Goal: Information Seeking & Learning: Learn about a topic

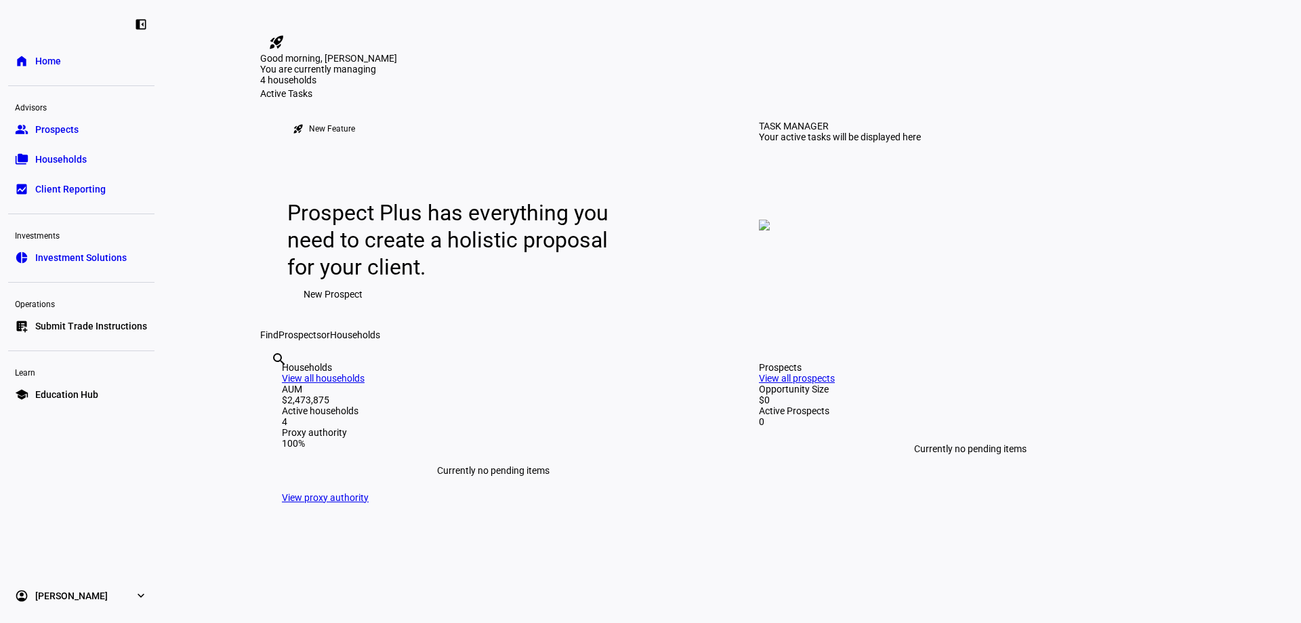
click at [274, 88] on div "Good morning, [PERSON_NAME] You are currently managing 4 households $2.5M 4 hou…" at bounding box center [732, 70] width 944 height 35
click at [61, 161] on span "Households" at bounding box center [61, 160] width 52 height 14
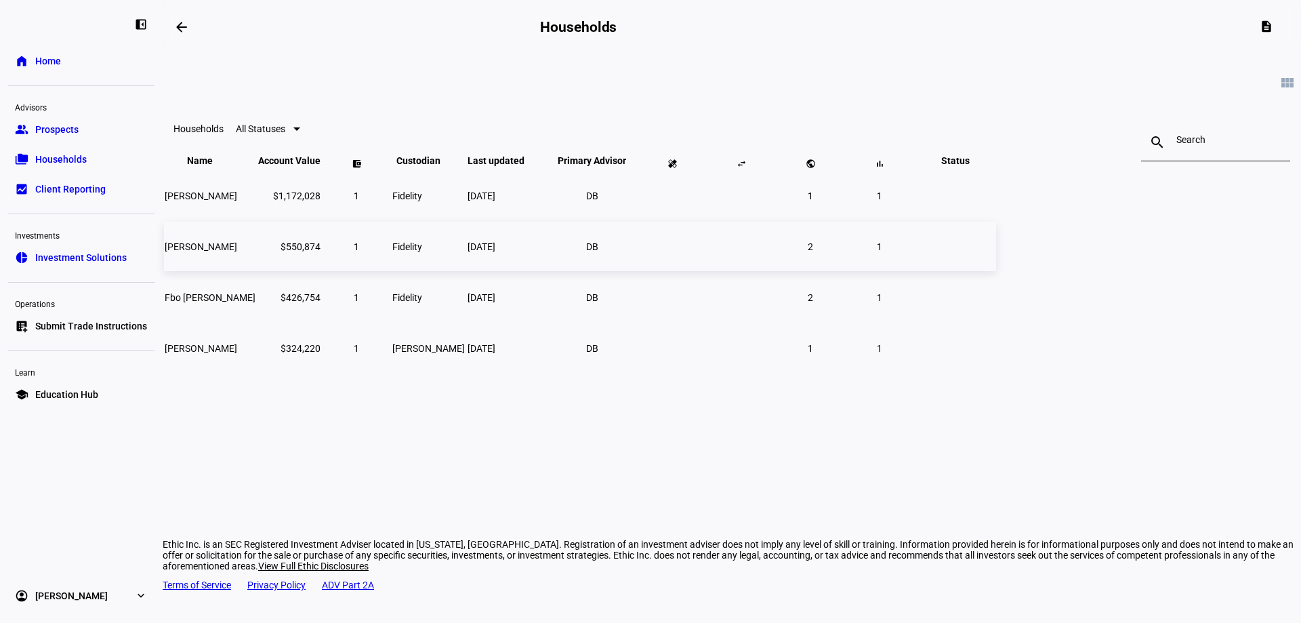
click at [390, 271] on td "1" at bounding box center [357, 246] width 68 height 49
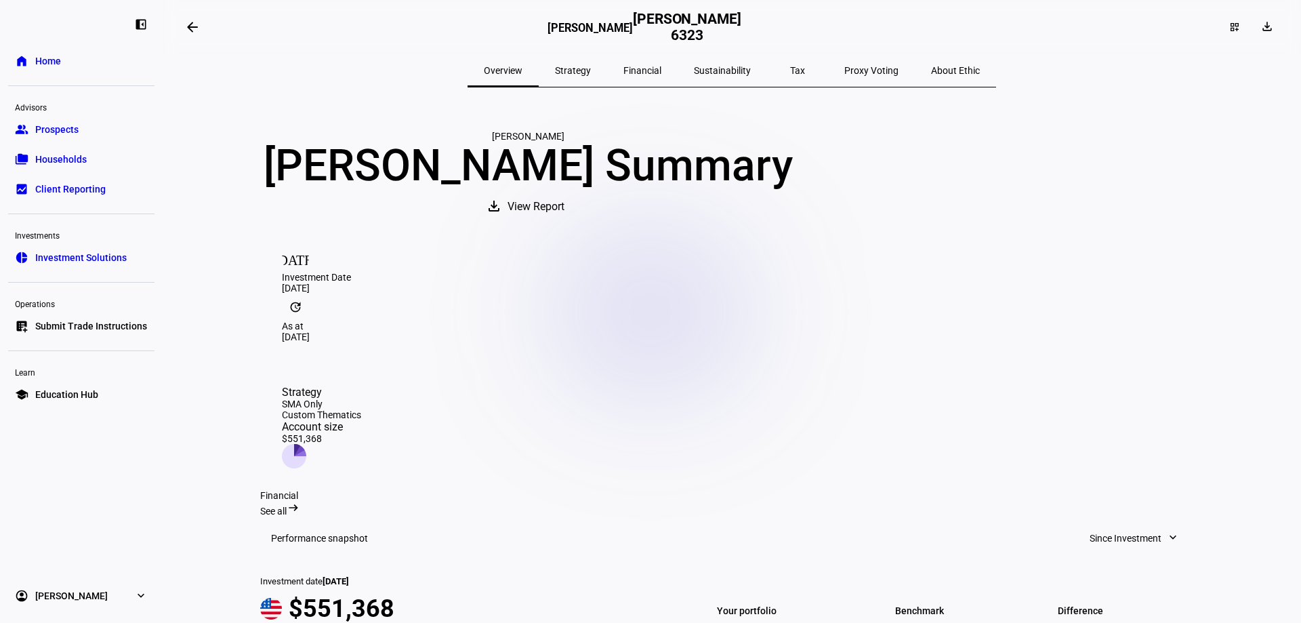
click at [591, 66] on span "Strategy" at bounding box center [573, 70] width 36 height 9
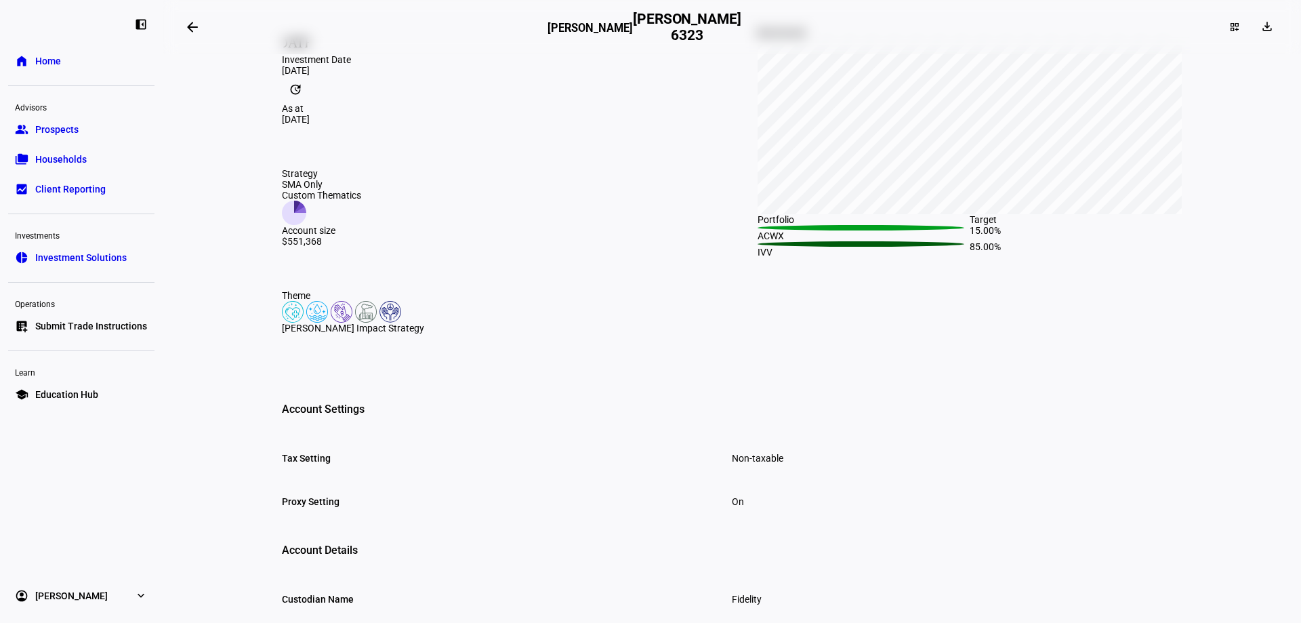
scroll to position [203, 0]
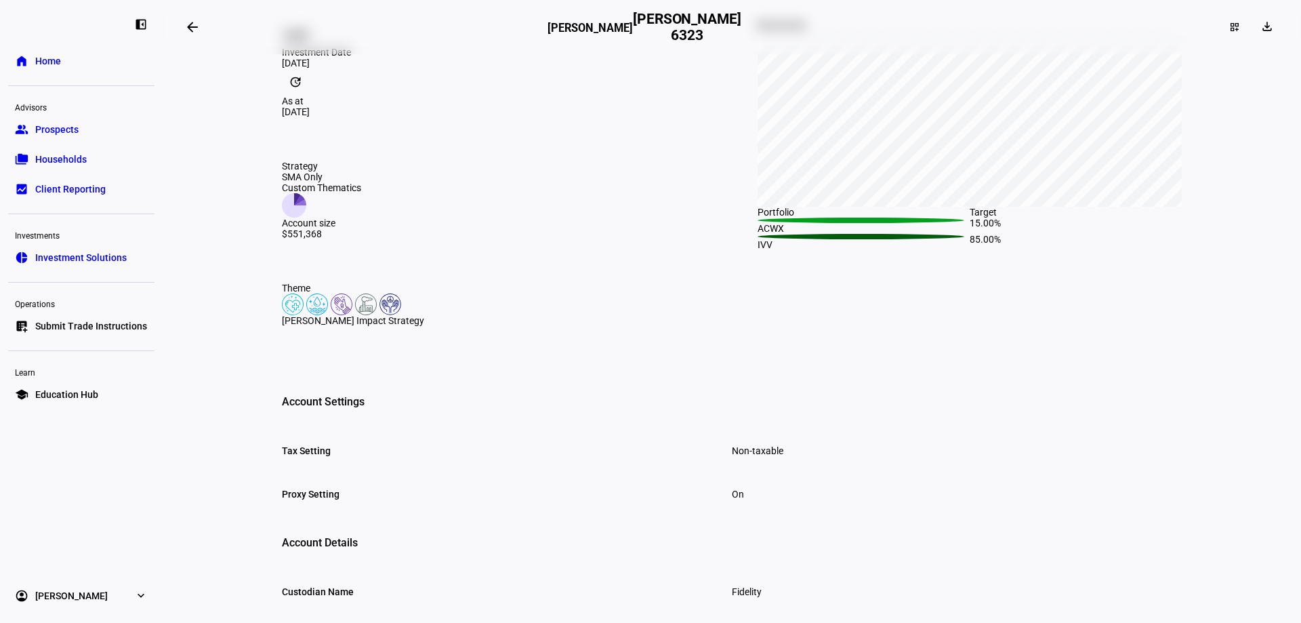
drag, startPoint x: 222, startPoint y: 73, endPoint x: 1203, endPoint y: 428, distance: 1043.2
click at [1203, 428] on eth-layout-page-content "arrow_backwards [PERSON_NAME] [PERSON_NAME] 6323 dashboard_customize download O…" at bounding box center [732, 311] width 1139 height 623
click at [1152, 462] on eth-report-strategy-page "Strategy Understand key elements shaping investment strategy and account struct…" at bounding box center [732, 384] width 944 height 914
